Goal: Information Seeking & Learning: Understand process/instructions

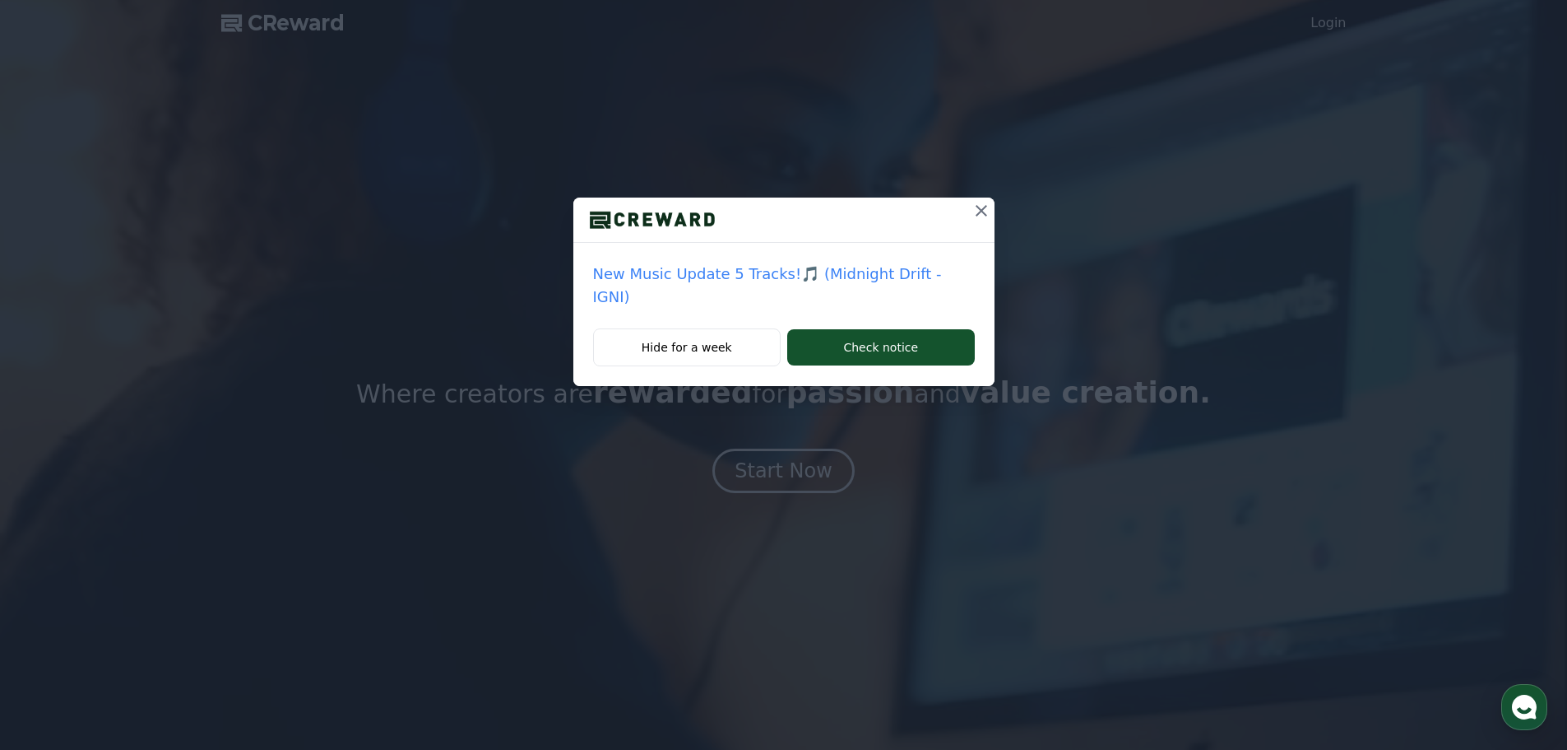
click at [968, 221] on button at bounding box center [981, 210] width 26 height 26
click at [965, 211] on div at bounding box center [783, 219] width 421 height 45
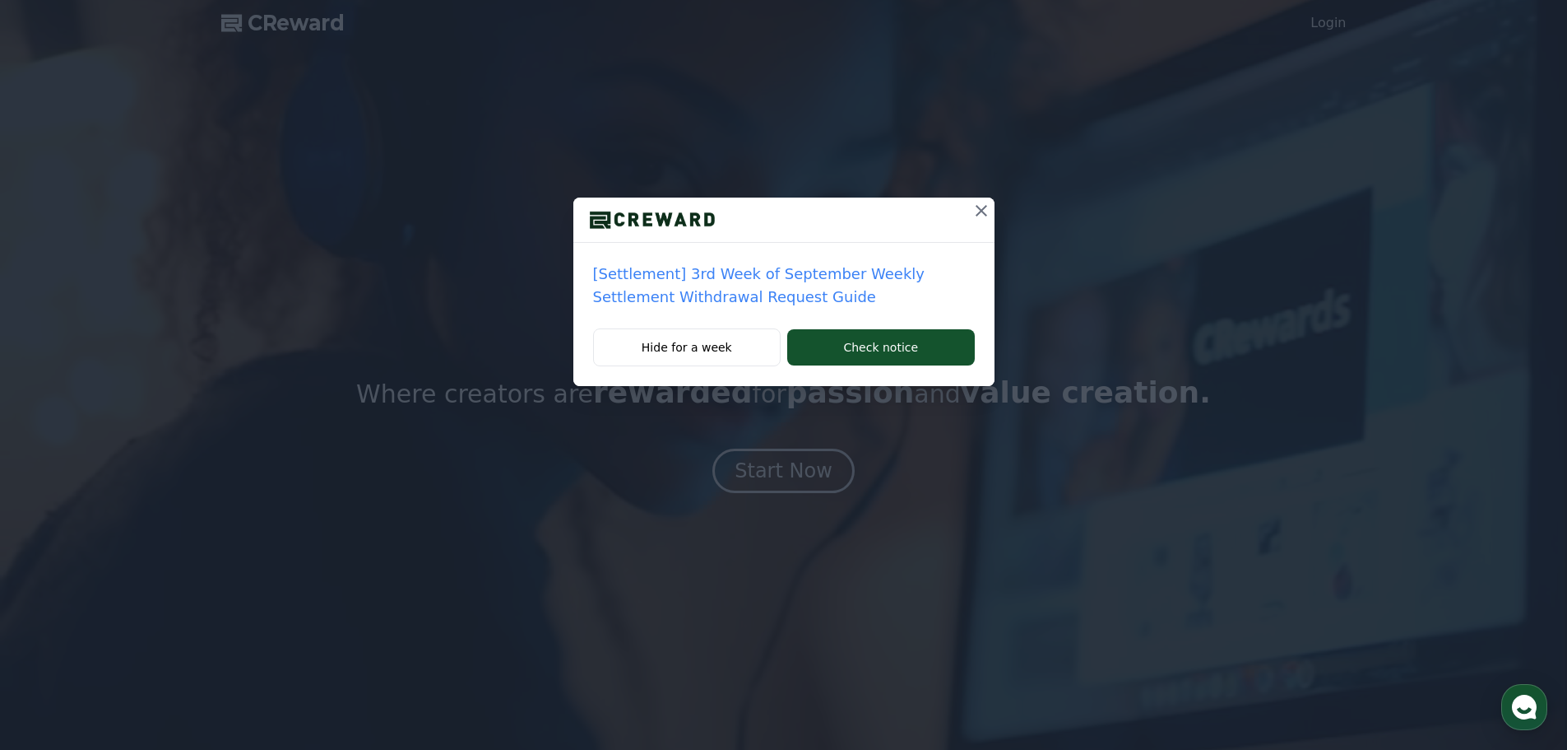
click at [931, 270] on p "[Settlement] 3rd Week of September Weekly Settlement Withdrawal Request Guide" at bounding box center [784, 285] width 382 height 46
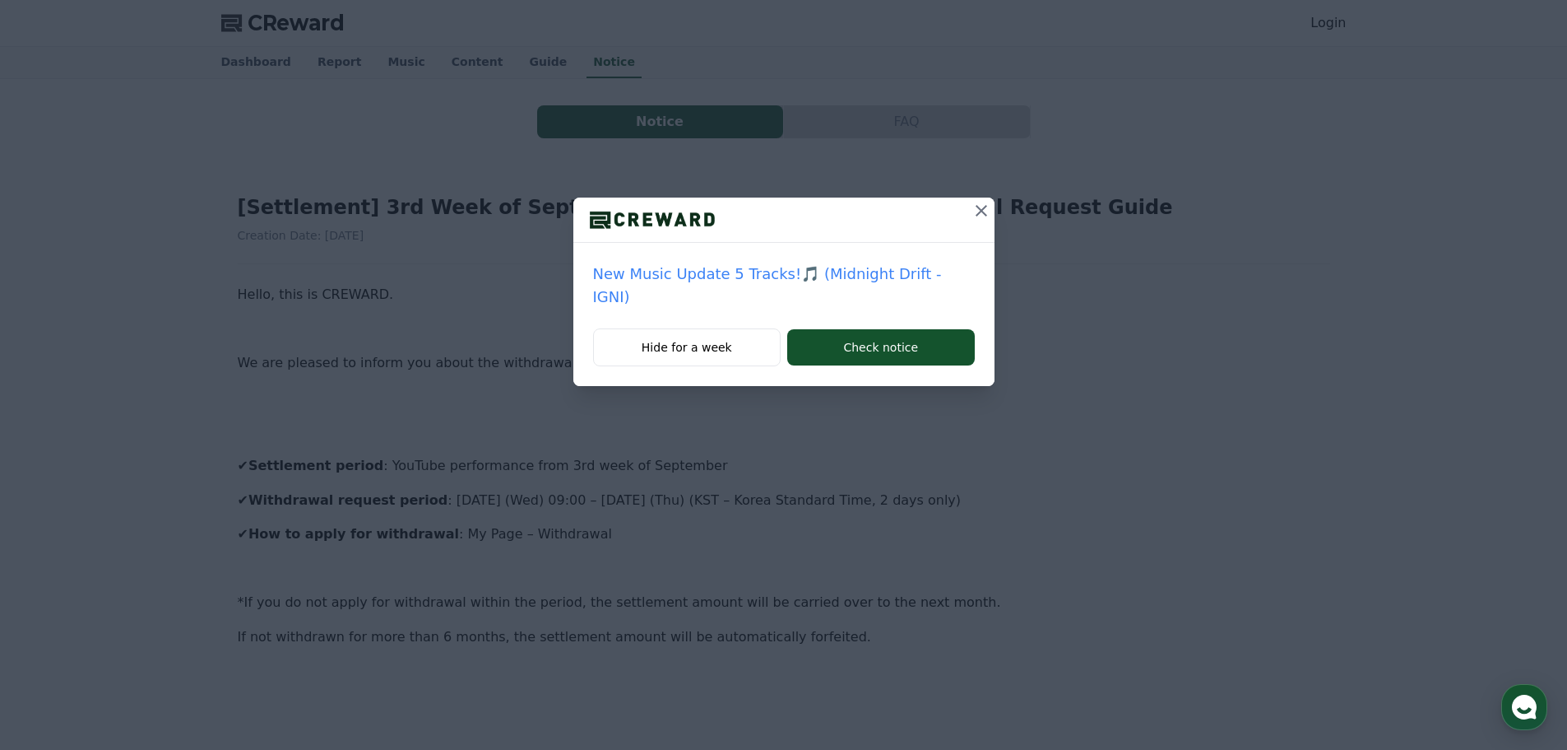
click at [976, 213] on icon at bounding box center [982, 211] width 12 height 12
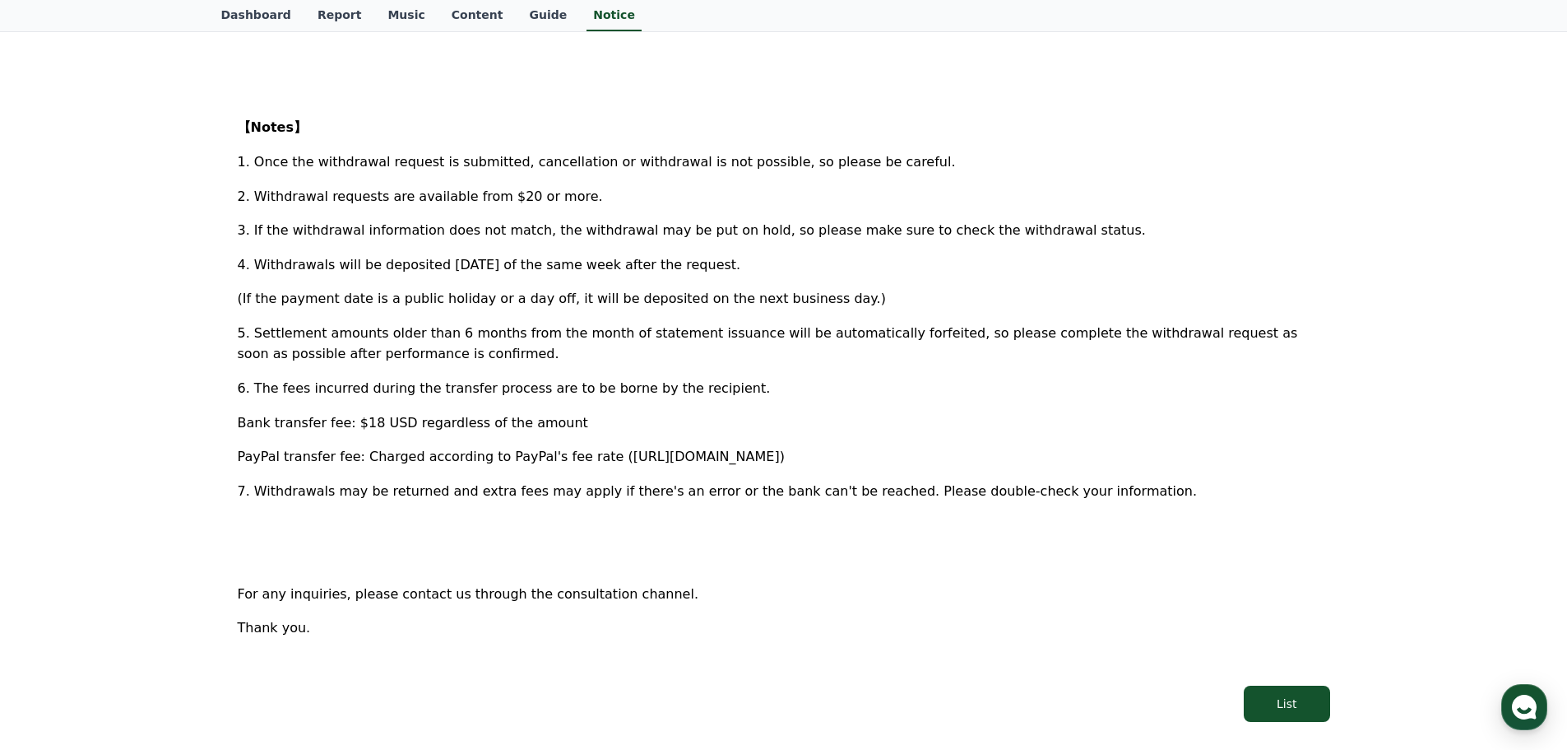
scroll to position [740, 0]
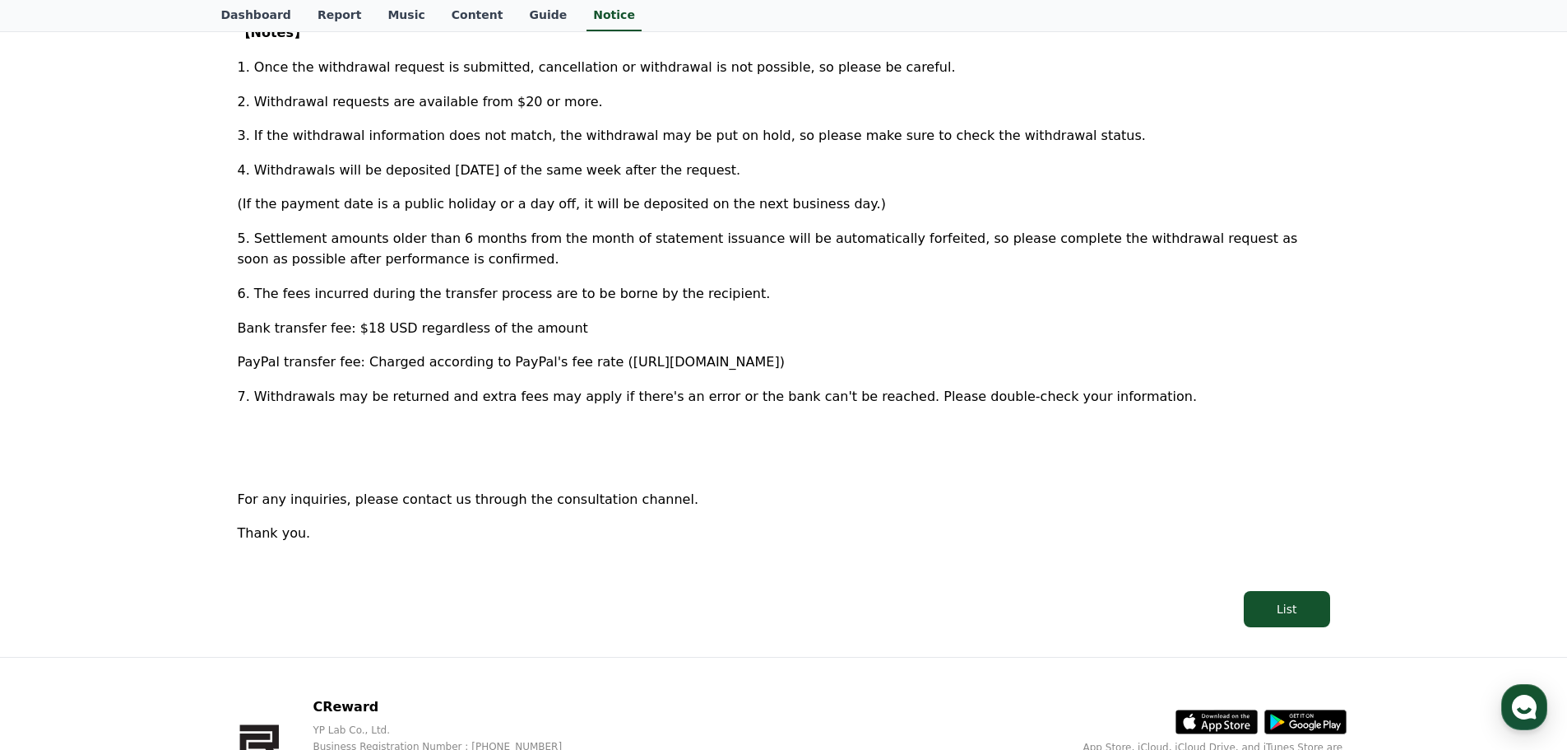
click at [1014, 266] on p "5. Settlement amounts older than 6 months from the month of statement issuance …" at bounding box center [784, 249] width 1093 height 42
